Goal: Information Seeking & Learning: Find specific fact

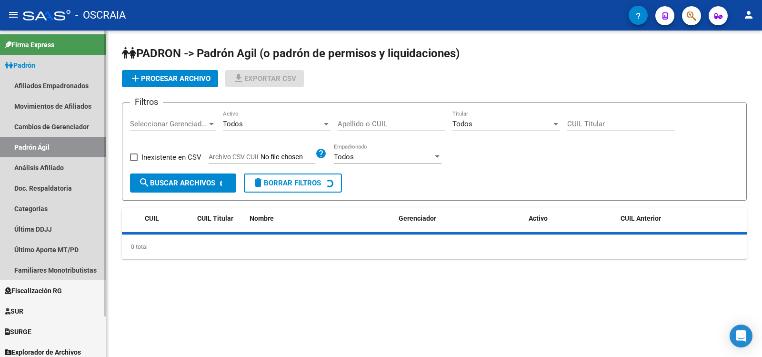
click at [80, 168] on link "Análisis Afiliado" at bounding box center [53, 167] width 106 height 20
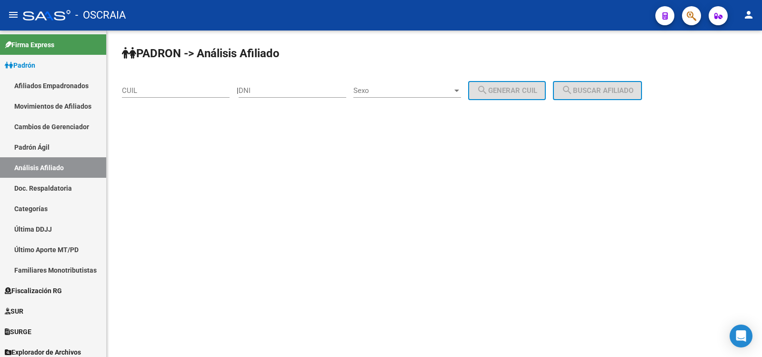
click at [157, 93] on input "CUIL" at bounding box center [176, 90] width 108 height 9
paste input "20-18850099-5"
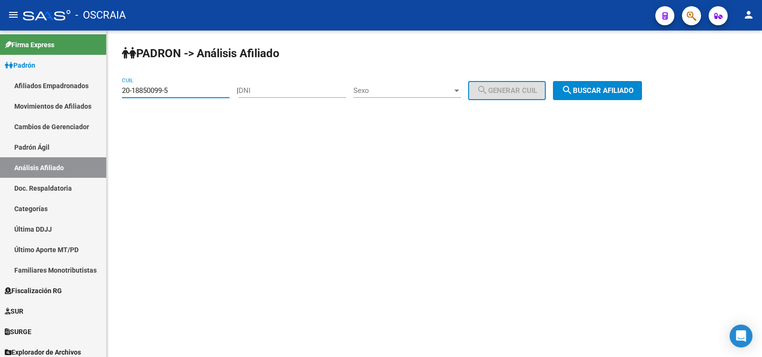
type input "20-18850099-5"
click at [620, 90] on span "search Buscar afiliado" at bounding box center [597, 90] width 72 height 9
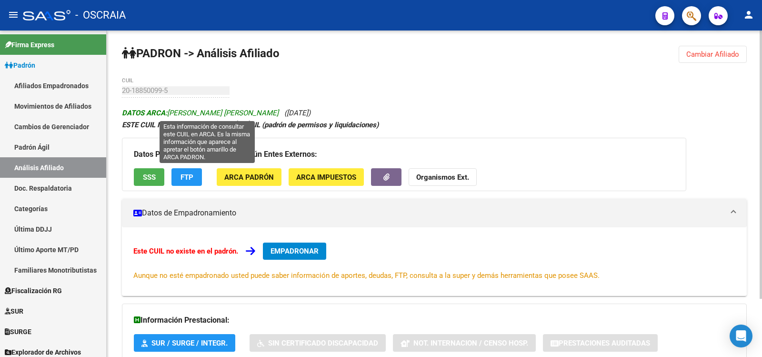
copy span "[PERSON_NAME] [PERSON_NAME]"
drag, startPoint x: 290, startPoint y: 111, endPoint x: 171, endPoint y: 116, distance: 119.1
click at [171, 116] on span "DATOS ARCA: [PERSON_NAME] [PERSON_NAME]" at bounding box center [200, 113] width 157 height 9
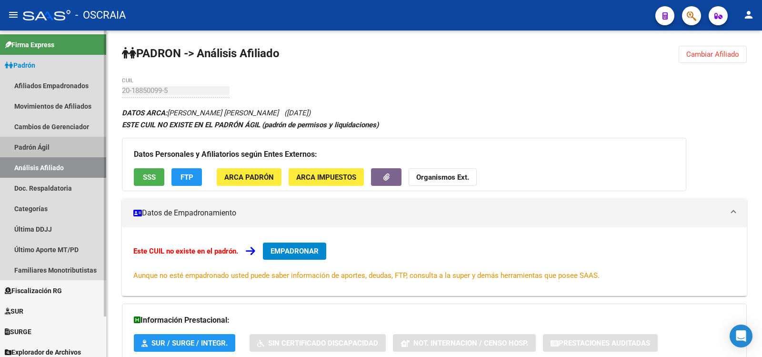
click at [41, 147] on link "Padrón Ágil" at bounding box center [53, 147] width 106 height 20
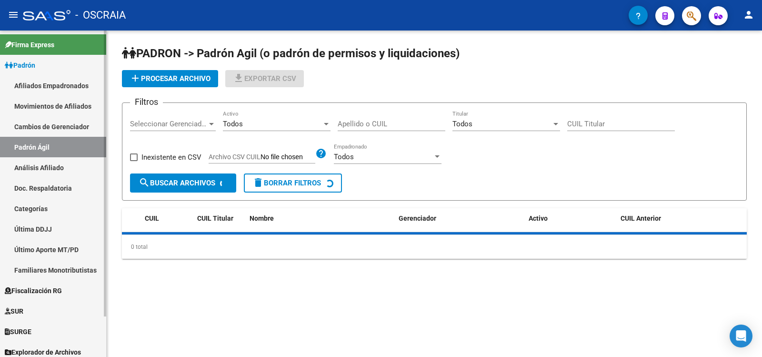
click at [49, 158] on link "Análisis Afiliado" at bounding box center [53, 167] width 106 height 20
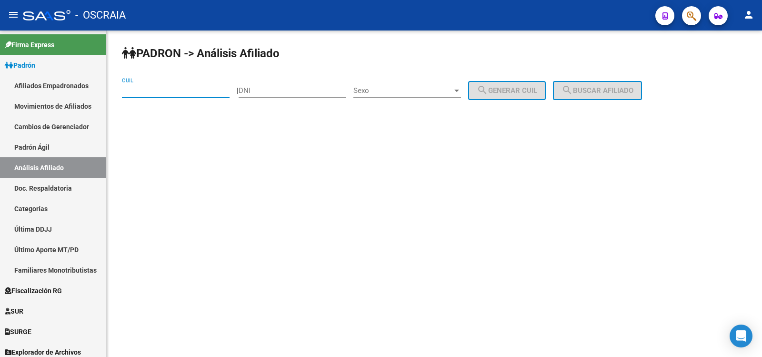
click at [150, 94] on input "CUIL" at bounding box center [176, 90] width 108 height 9
paste input "20-18850099-5"
type input "20-18850099-5"
click at [616, 87] on span "search Buscar afiliado" at bounding box center [597, 90] width 72 height 9
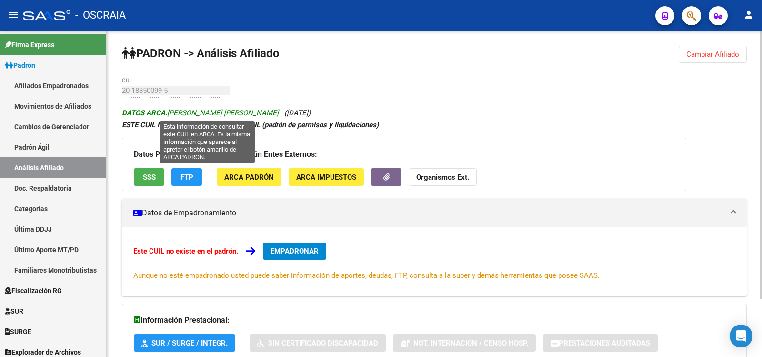
click at [279, 110] on span "DATOS ARCA: [PERSON_NAME] [PERSON_NAME]" at bounding box center [200, 113] width 157 height 9
copy icon "[PERSON_NAME] [PERSON_NAME] ([DATE])"
drag, startPoint x: 350, startPoint y: 111, endPoint x: 170, endPoint y: 116, distance: 180.1
click at [170, 116] on div "DATOS ARCA: [PERSON_NAME] [PERSON_NAME] ([DATE]) ESTE CUIL NO EXISTE EN EL PADR…" at bounding box center [434, 256] width 625 height 298
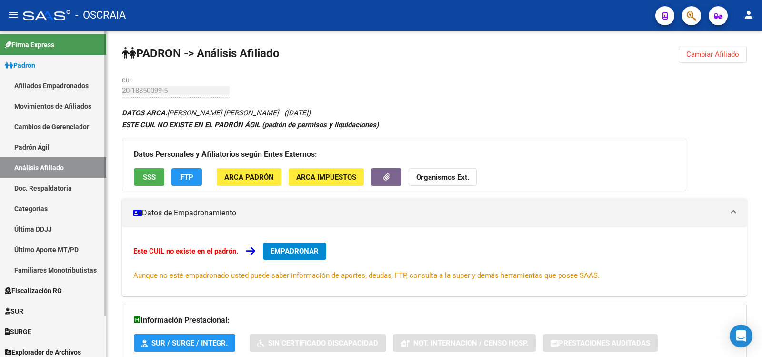
click at [61, 150] on link "Padrón Ágil" at bounding box center [53, 147] width 106 height 20
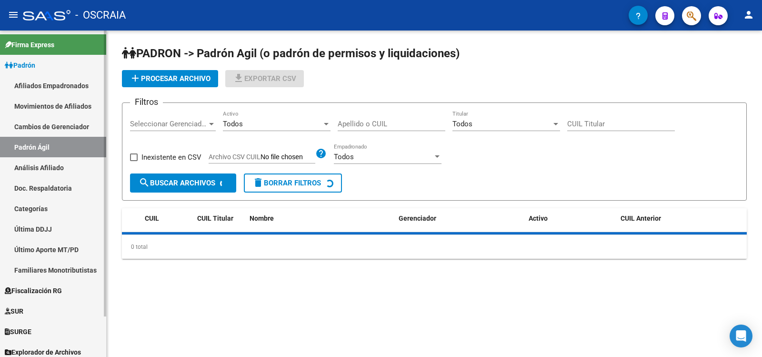
click at [67, 160] on link "Análisis Afiliado" at bounding box center [53, 167] width 106 height 20
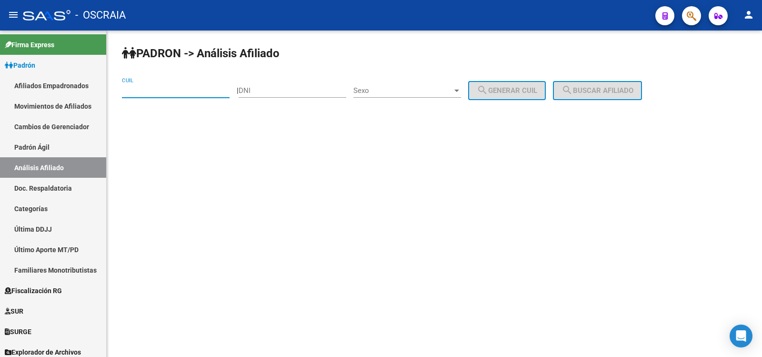
click at [197, 88] on input "CUIL" at bounding box center [176, 90] width 108 height 9
paste input "20-96133274-6"
type input "20-96133274-6"
click at [590, 91] on span "search Buscar afiliado" at bounding box center [597, 90] width 72 height 9
